Goal: Check status: Check status

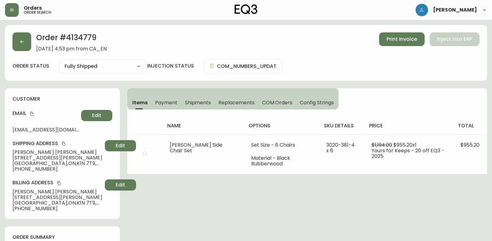
select select "FULLY_SHIPPED"
click at [26, 48] on button "button" at bounding box center [21, 41] width 19 height 19
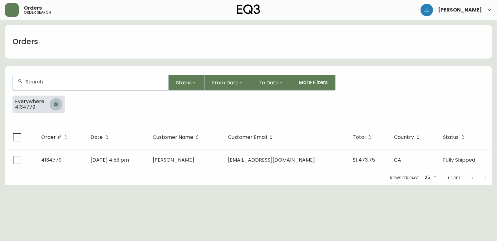
click at [54, 106] on icon "button" at bounding box center [56, 104] width 4 height 4
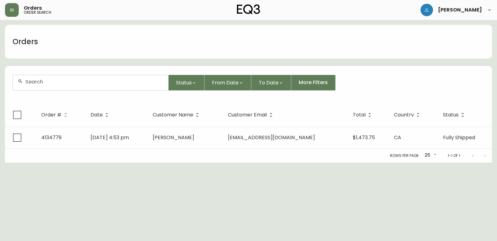
click at [52, 80] on input "text" at bounding box center [94, 82] width 138 height 6
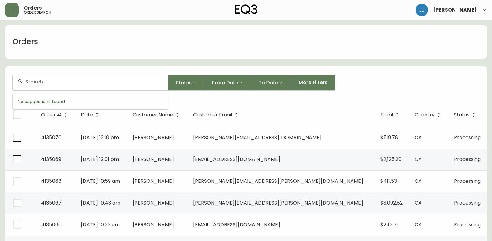
paste input "4134433"
type input "4134433"
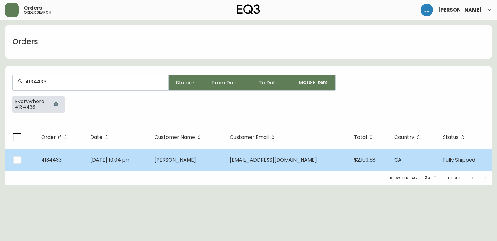
click at [167, 161] on td "[PERSON_NAME]" at bounding box center [186, 160] width 75 height 22
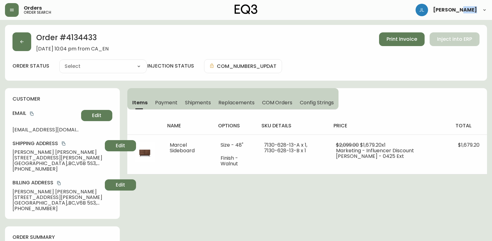
type input "Fully Shipped"
select select "FULLY_SHIPPED"
click at [202, 102] on span "Shipments" at bounding box center [198, 103] width 26 height 7
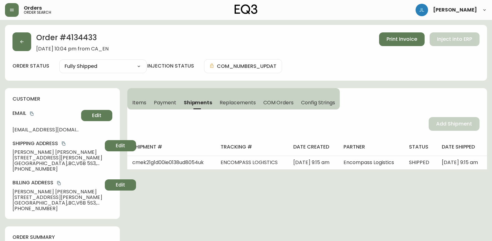
click at [136, 102] on span "Items" at bounding box center [139, 103] width 14 height 7
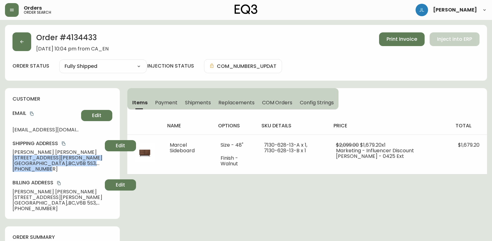
drag, startPoint x: 52, startPoint y: 169, endPoint x: 6, endPoint y: 156, distance: 48.0
click at [6, 156] on div "customer Email [EMAIL_ADDRESS][DOMAIN_NAME] Edit Shipping Address [PERSON_NAME]…" at bounding box center [62, 153] width 115 height 131
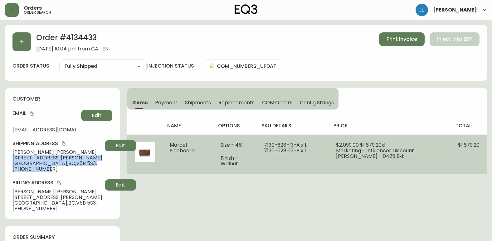
copy div "[STREET_ADDRESS][PERSON_NAME] [PHONE_NUMBER]"
